Goal: Task Accomplishment & Management: Manage account settings

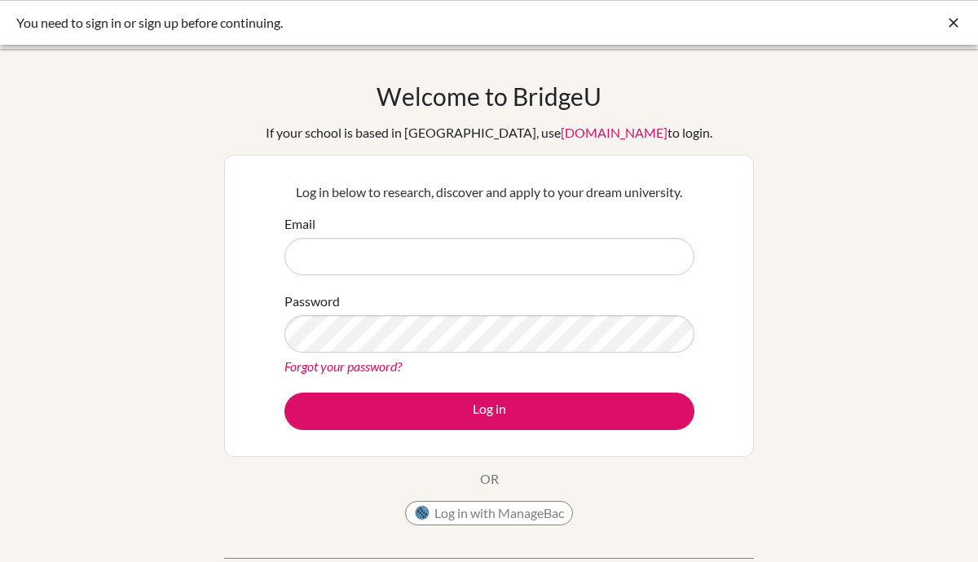
click at [488, 281] on form "Email Password Forgot your password? Log in" at bounding box center [489, 322] width 410 height 216
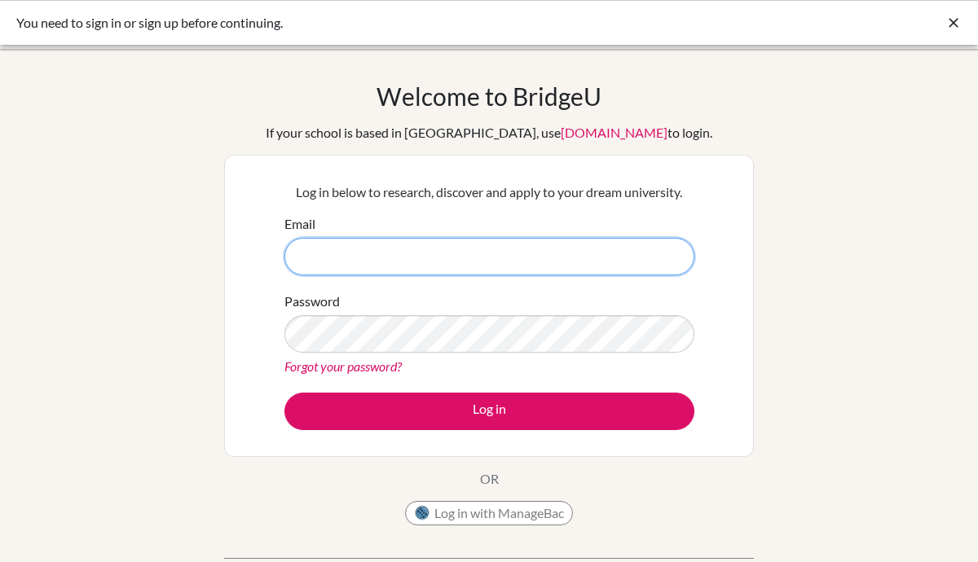
click at [476, 252] on input "Email" at bounding box center [489, 256] width 410 height 37
click at [431, 275] on input "[EMAIL_ADDRESS][DOMAIN_NAME]" at bounding box center [489, 256] width 410 height 37
type input "[EMAIL_ADDRESS][DOMAIN_NAME]"
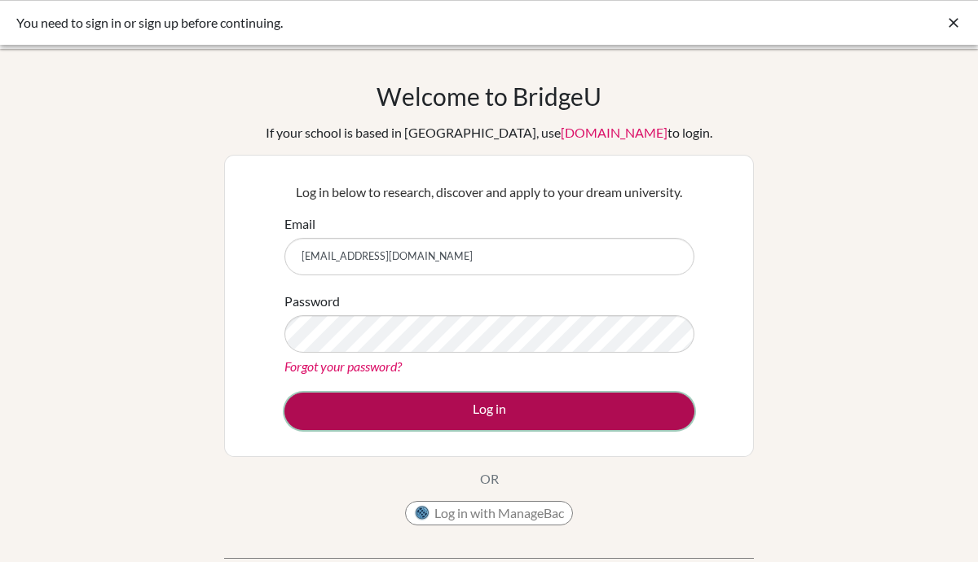
click at [495, 415] on button "Log in" at bounding box center [489, 411] width 410 height 37
click at [444, 401] on button "Log in" at bounding box center [489, 411] width 410 height 37
